Goal: Task Accomplishment & Management: Use online tool/utility

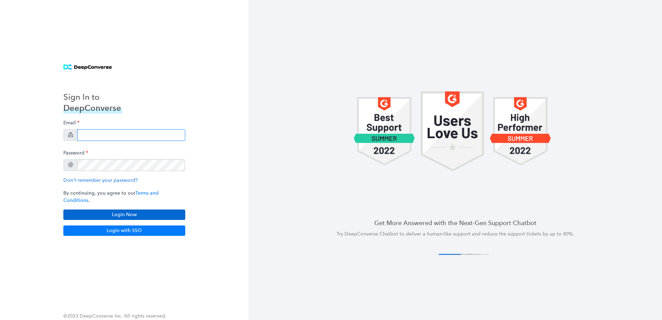
type input "[PERSON_NAME][EMAIL_ADDRESS][PERSON_NAME][DOMAIN_NAME]"
click at [142, 210] on button "Login Now" at bounding box center [124, 215] width 122 height 10
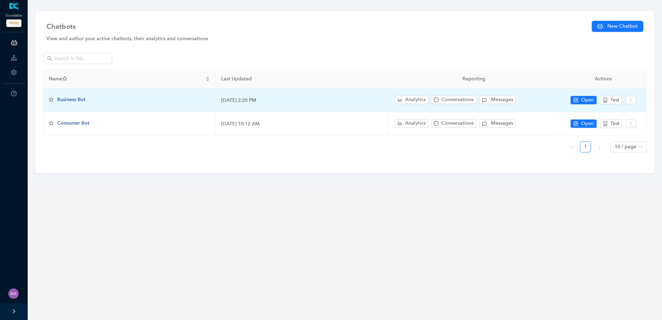
click at [72, 99] on span "Business Bot" at bounding box center [71, 100] width 28 height 6
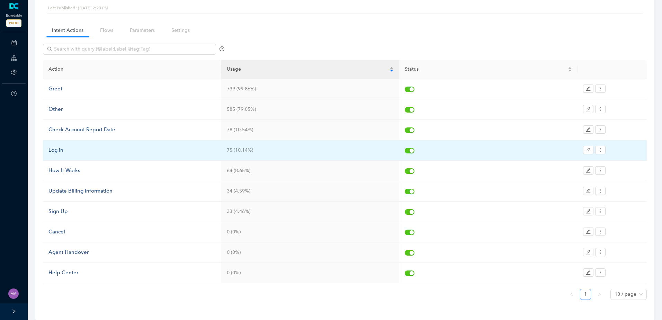
scroll to position [35, 0]
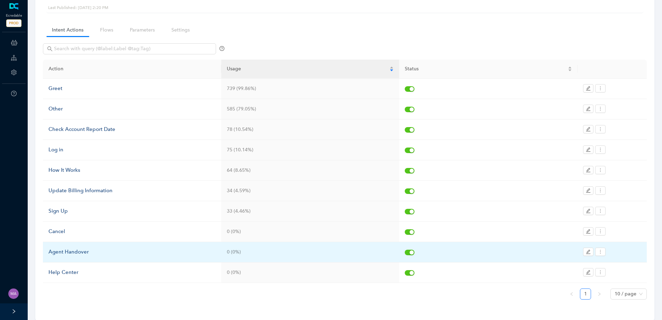
click at [87, 252] on div "Agent Handover" at bounding box center [131, 252] width 167 height 8
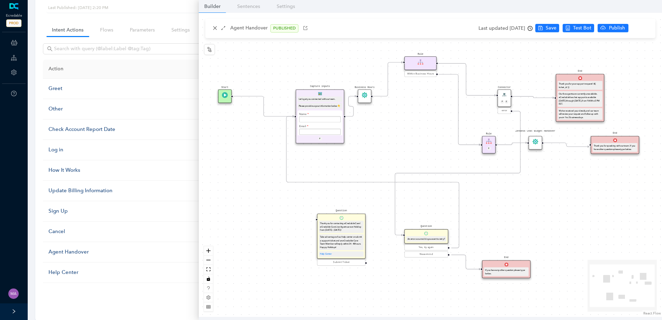
drag, startPoint x: 405, startPoint y: 137, endPoint x: 379, endPoint y: 140, distance: 26.5
click at [393, 147] on div "Start End If you have any other question please type below. Connector P E error…" at bounding box center [430, 165] width 463 height 304
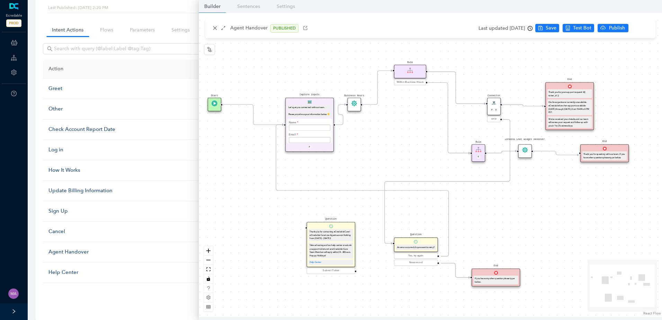
click at [345, 125] on icon "Edge from e7b41dfe-3bde-c007-c096-cef069175f45 to ec9b0b58-7d9d-1907-132b-3d250…" at bounding box center [340, 115] width 10 height 20
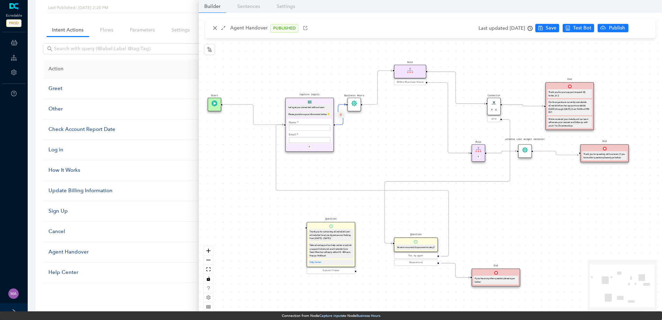
click at [339, 117] on button "Edge from e7b41dfe-3bde-c007-c096-cef069175f45 to ec9b0b58-7d9d-1907-132b-3d250…" at bounding box center [341, 115] width 8 height 8
click at [378, 96] on span "Yes" at bounding box center [382, 99] width 8 height 8
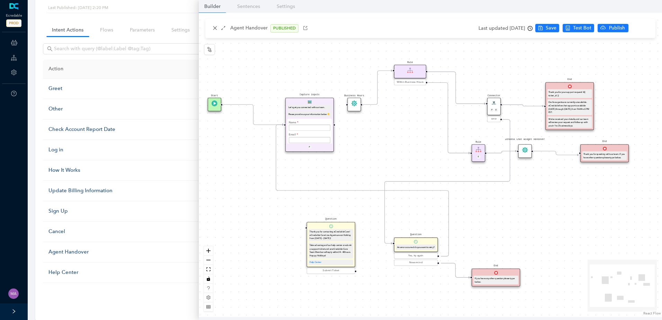
click at [509, 106] on circle "Edge from e482f140-49c1-bae9-e202-e24a98815977 to f68cb803-94d7-777c-bd66-ebef2…" at bounding box center [506, 105] width 8 height 8
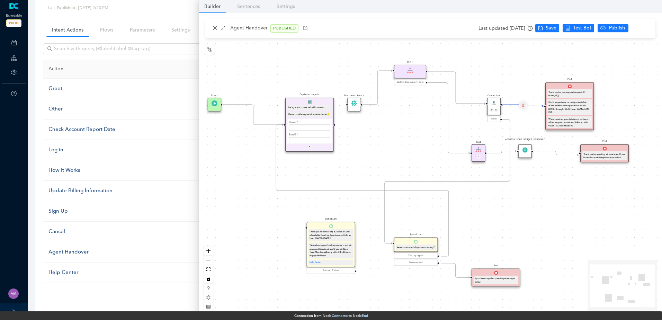
click at [524, 105] on icon "delete" at bounding box center [523, 105] width 2 height 5
click at [560, 89] on span "Yes" at bounding box center [564, 89] width 8 height 8
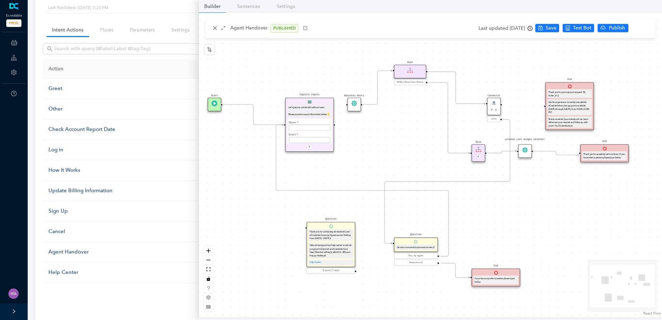
click at [336, 125] on div "Start End If you have any other question please type below. Connector P E error…" at bounding box center [430, 165] width 463 height 304
drag, startPoint x: 334, startPoint y: 125, endPoint x: 540, endPoint y: 108, distance: 206.4
click at [540, 108] on div "Start End If you have any other question please type below. Connector P E error…" at bounding box center [430, 165] width 463 height 304
click at [552, 28] on button "Save" at bounding box center [548, 28] width 24 height 8
click at [632, 29] on button "Publish" at bounding box center [640, 28] width 31 height 8
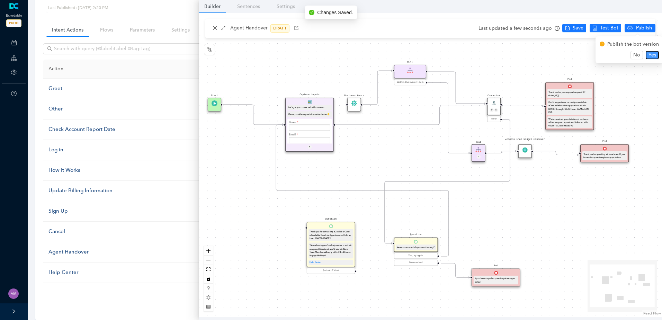
click at [652, 55] on span "Yes" at bounding box center [653, 55] width 8 height 8
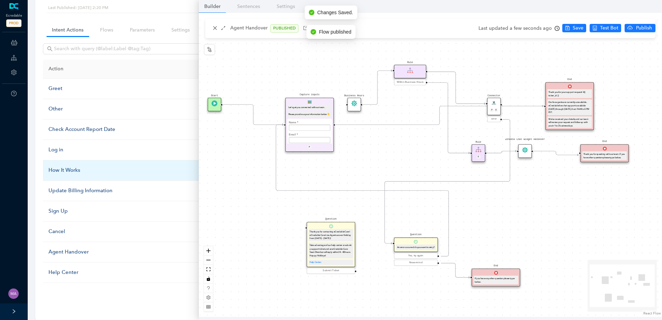
scroll to position [0, 0]
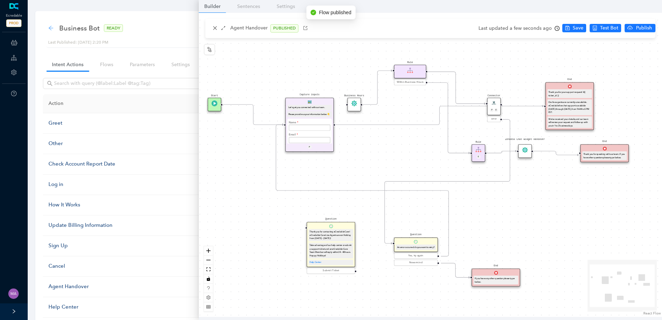
click at [50, 30] on icon "arrow-left" at bounding box center [51, 28] width 6 height 6
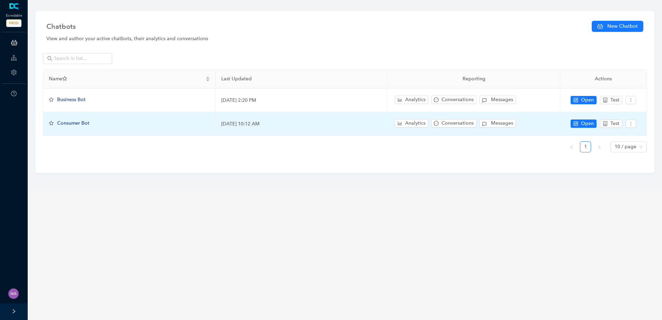
click at [80, 122] on span "Consumer Bot" at bounding box center [73, 123] width 32 height 6
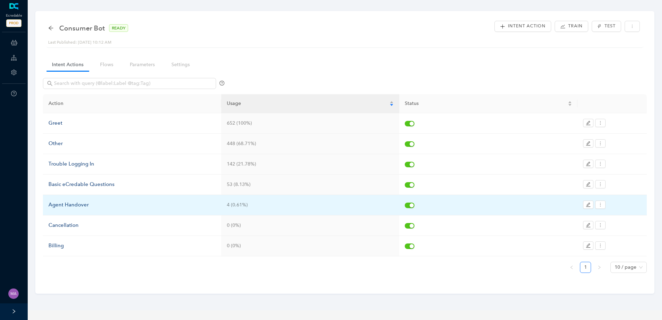
click at [80, 206] on div "Agent Handover" at bounding box center [131, 205] width 167 height 8
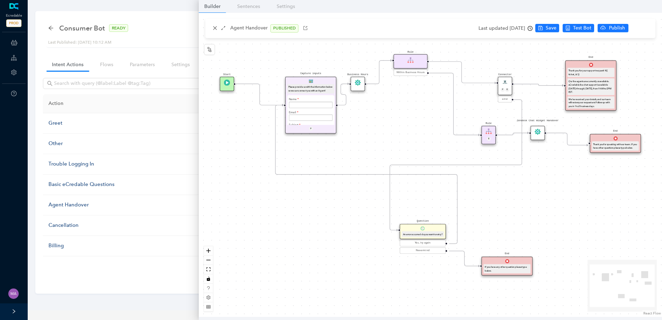
click at [345, 101] on icon "Edge from e7b41dfe-3bde-c007-c096-cef069175f45 to ec9b0b58-7d9d-1907-132b-3d250…" at bounding box center [343, 94] width 11 height 21
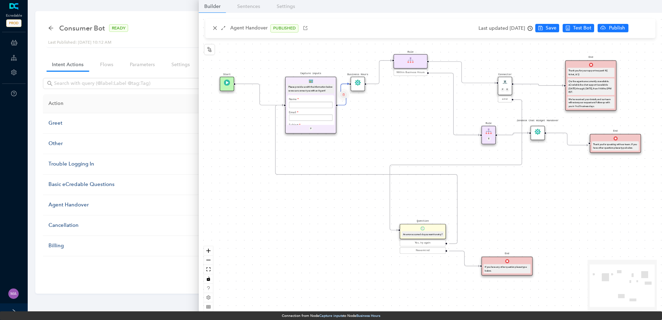
click at [344, 94] on icon "delete" at bounding box center [343, 94] width 2 height 5
click at [386, 78] on button "Yes" at bounding box center [384, 78] width 13 height 8
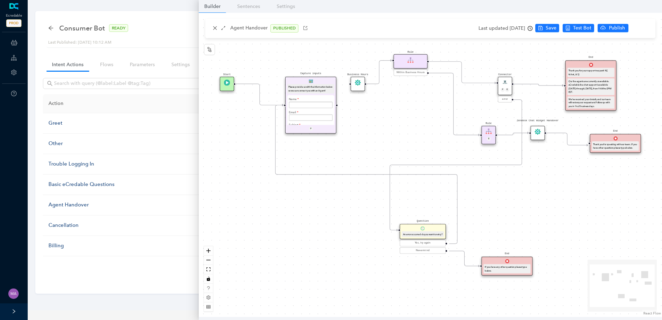
click at [527, 85] on icon "Edge from e482f140-49c1-bae9-e202-e24a98815977 to f68cb803-94d7-777c-bd66-ebef2…" at bounding box center [539, 84] width 50 height 1
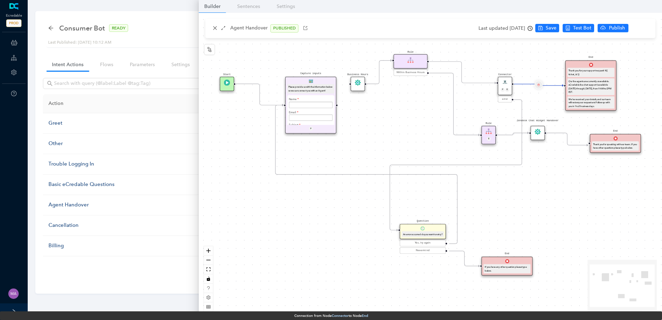
click at [540, 85] on button "Edge from e482f140-49c1-bae9-e202-e24a98815977 to f68cb803-94d7-777c-bd66-ebef2…" at bounding box center [539, 85] width 8 height 8
click at [579, 68] on span "Yes" at bounding box center [580, 68] width 8 height 8
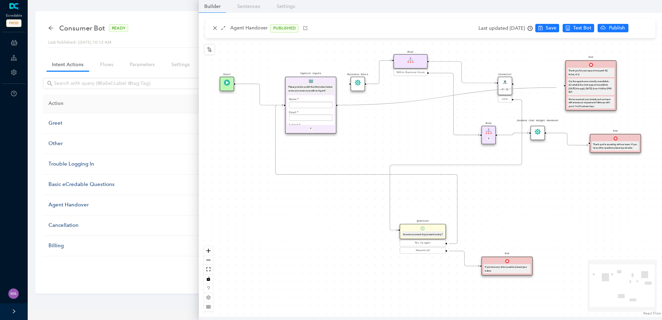
drag, startPoint x: 337, startPoint y: 104, endPoint x: 558, endPoint y: 87, distance: 220.9
click at [558, 87] on div "Start End If you have any other question please type below. Connector P E error…" at bounding box center [430, 165] width 463 height 304
click at [543, 29] on icon "save" at bounding box center [540, 28] width 5 height 5
click at [636, 29] on span "Publish" at bounding box center [644, 28] width 17 height 8
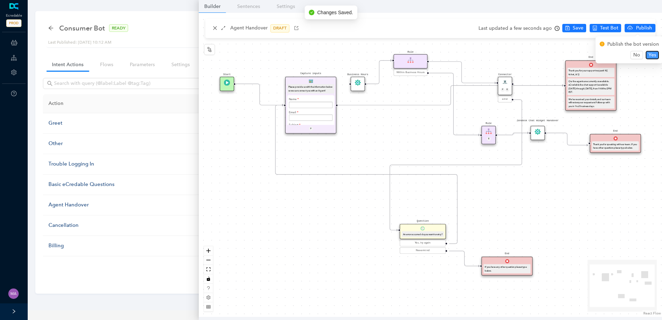
click at [649, 55] on span "Yes" at bounding box center [653, 55] width 8 height 8
click at [51, 26] on icon "arrow-left" at bounding box center [50, 28] width 5 height 5
